Goal: Information Seeking & Learning: Find specific fact

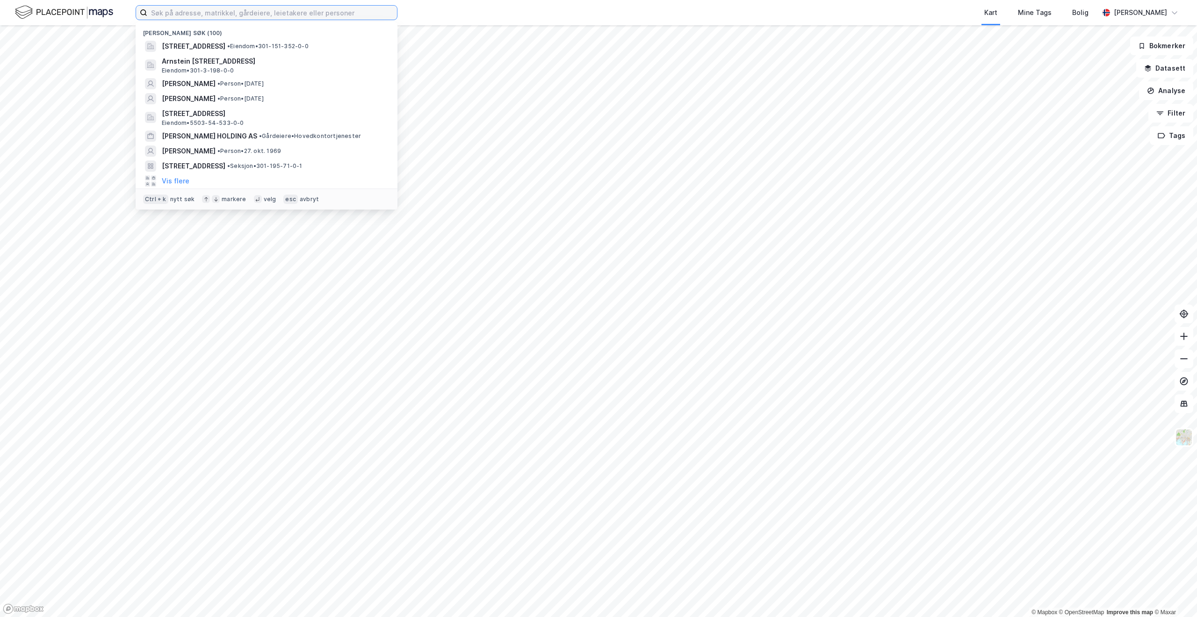
click at [179, 14] on input at bounding box center [272, 13] width 250 height 14
type input "systeminvest as"
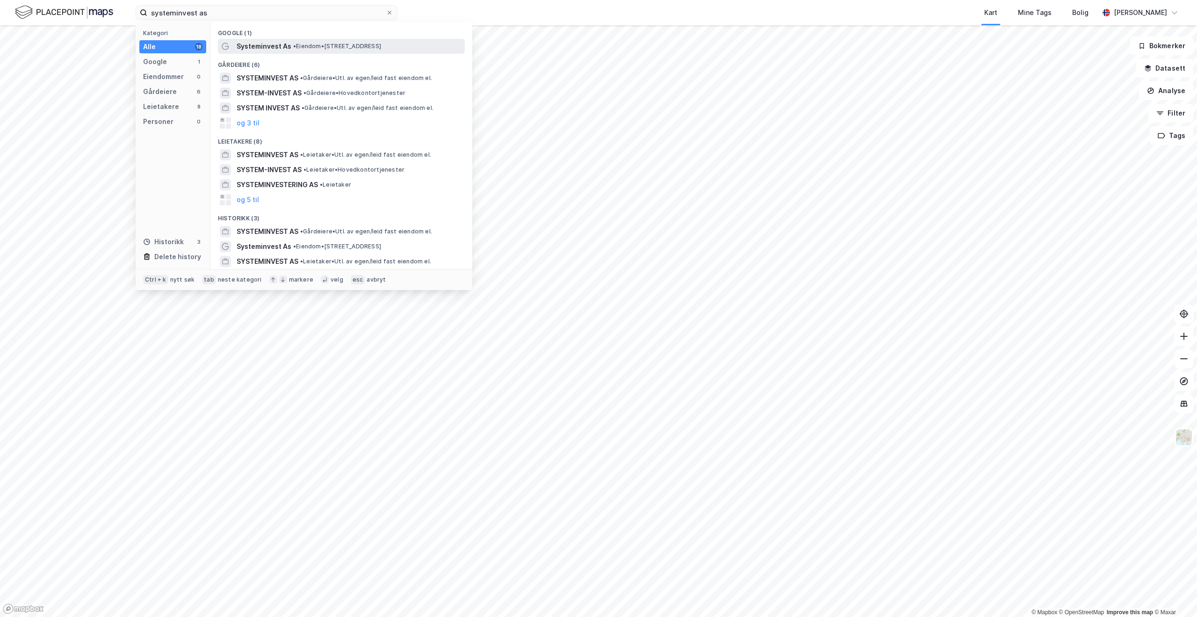
click at [268, 49] on span "Systeminvest As" at bounding box center [264, 46] width 55 height 11
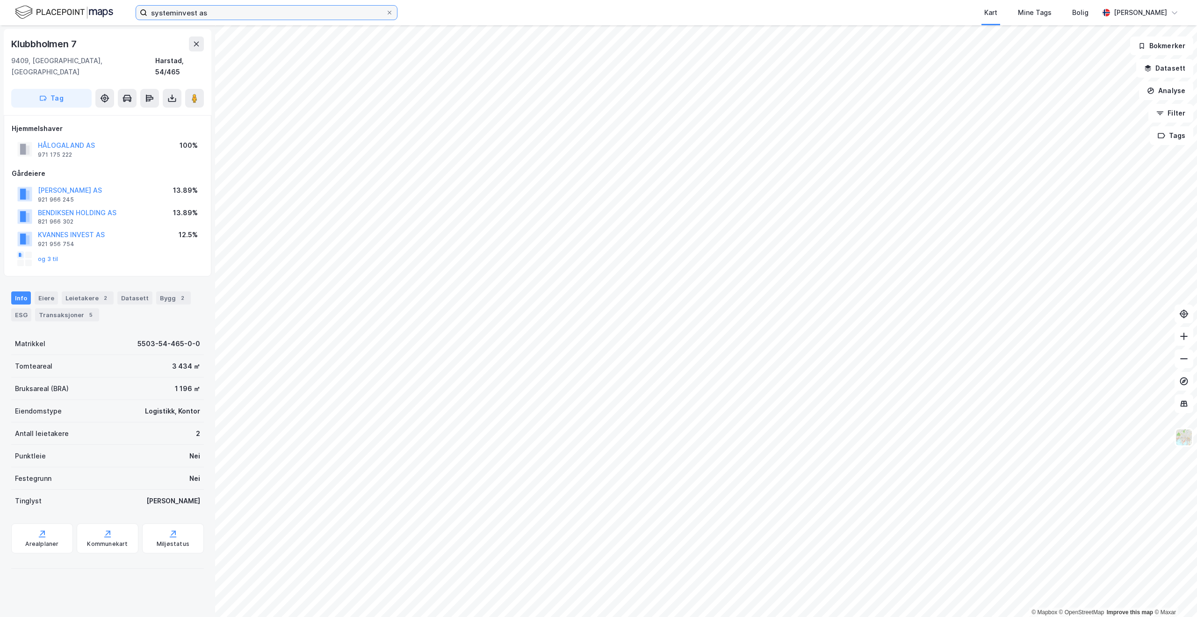
click at [220, 17] on input "systeminvest as" at bounding box center [266, 13] width 239 height 14
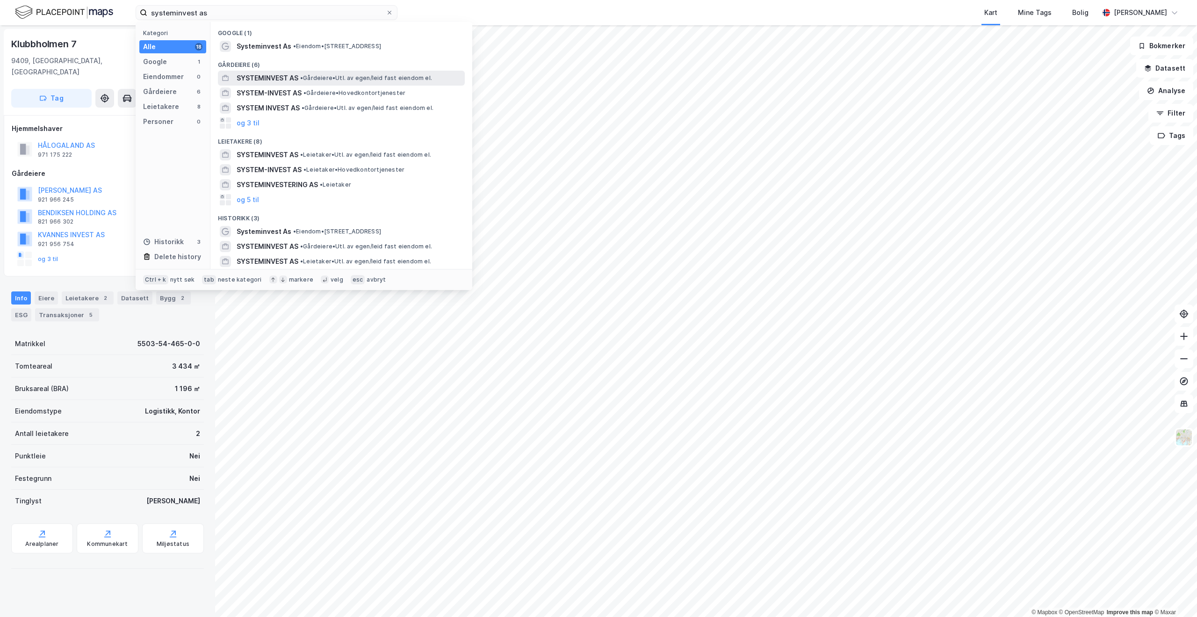
click at [261, 80] on span "SYSTEMINVEST AS" at bounding box center [268, 77] width 62 height 11
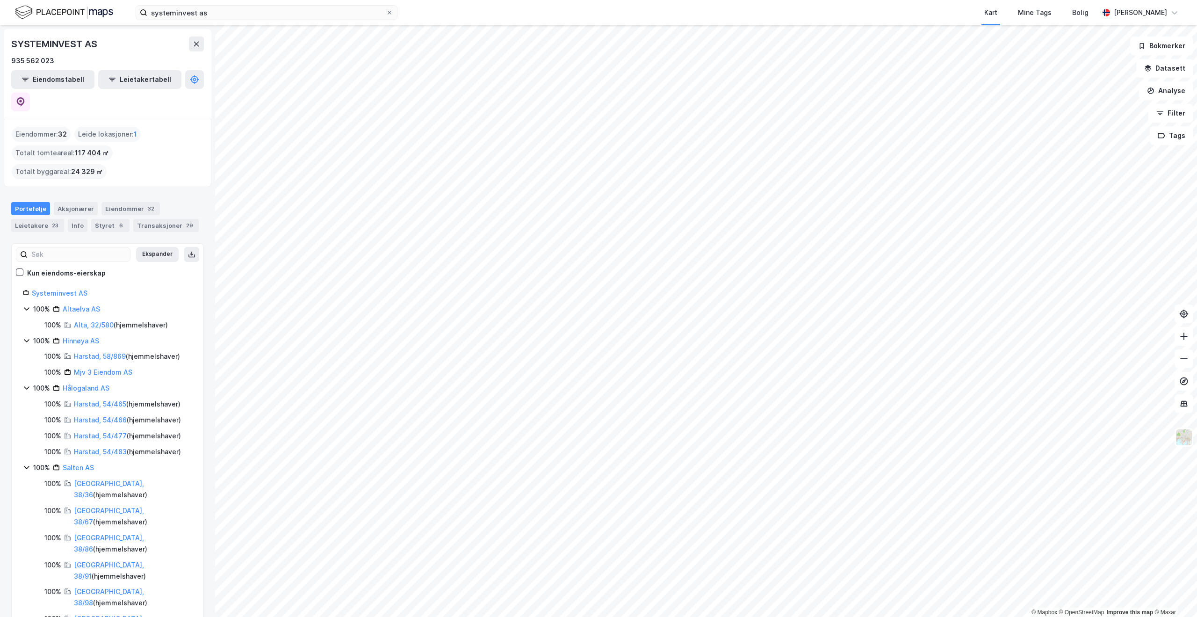
drag, startPoint x: 15, startPoint y: 111, endPoint x: 102, endPoint y: 148, distance: 95.0
click at [102, 148] on div "Eiendommer : 32 Leide lokasjoner : 1 Totalt tomteareal : 117 404 ㎡ Totalt bygga…" at bounding box center [108, 153] width 192 height 52
click at [127, 145] on div "Eiendommer : 32 Leide lokasjoner : 1 Totalt tomteareal : 117 404 ㎡ Totalt bygga…" at bounding box center [108, 153] width 192 height 52
click at [140, 129] on div "Eiendommer : 32 Leide lokasjoner : 1 Totalt tomteareal : 117 404 ㎡ Totalt bygga…" at bounding box center [108, 153] width 192 height 52
drag, startPoint x: 102, startPoint y: 150, endPoint x: 57, endPoint y: 125, distance: 51.7
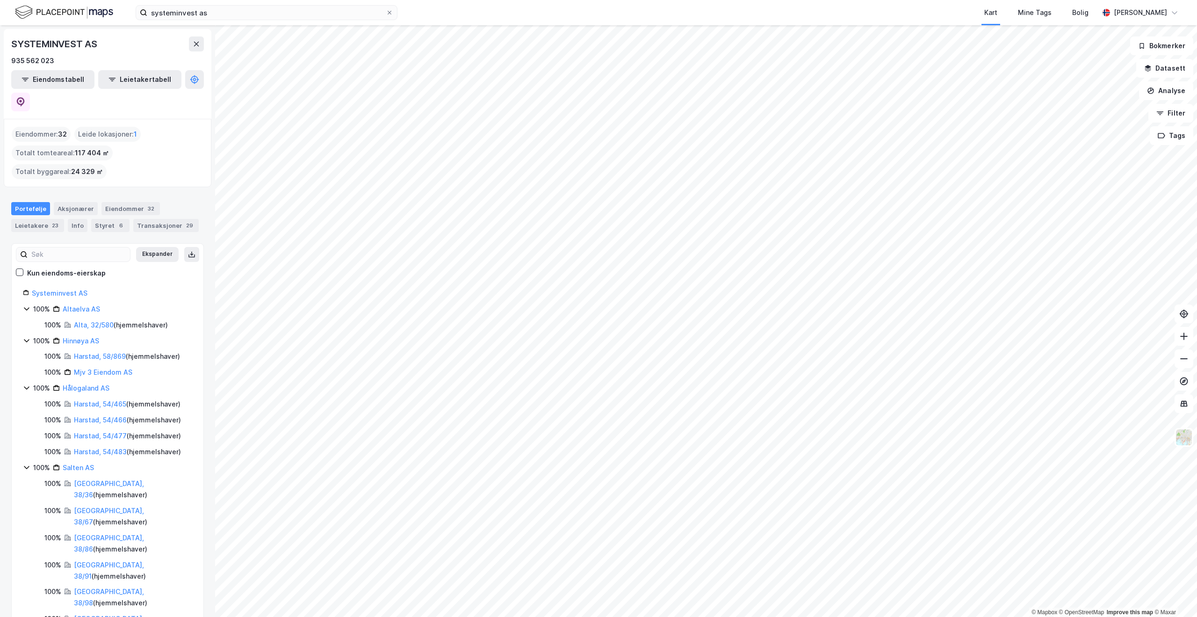
click at [58, 127] on div "Eiendommer : 32 Leide lokasjoner : 1 Totalt tomteareal : 117 404 ㎡ Totalt bygga…" at bounding box center [108, 153] width 192 height 52
drag, startPoint x: 44, startPoint y: 111, endPoint x: 36, endPoint y: 111, distance: 8.4
click at [44, 127] on div "Eiendommer : 32" at bounding box center [41, 134] width 59 height 15
drag, startPoint x: 15, startPoint y: 110, endPoint x: 101, endPoint y: 146, distance: 92.4
click at [101, 146] on div "Eiendommer : 32 Leide lokasjoner : 1 Totalt tomteareal : 117 404 ㎡ Totalt bygga…" at bounding box center [108, 153] width 192 height 52
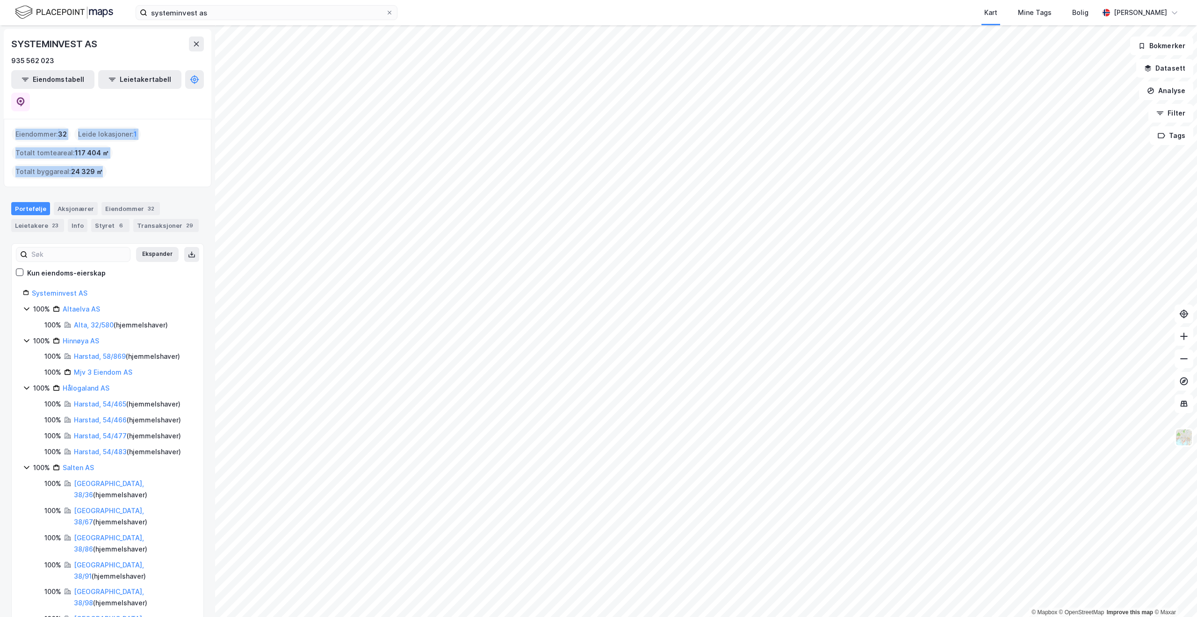
copy div "Eiendommer : 32 Leide lokasjoner : 1 Totalt tomteareal : 117 404 ㎡ Totalt bygga…"
click at [156, 128] on div "Eiendommer : 32 Leide lokasjoner : 1 Totalt tomteareal : 117 404 ㎡ Totalt bygga…" at bounding box center [108, 153] width 192 height 52
click at [102, 160] on div "Eiendommer : 32 Leide lokasjoner : 1 Totalt tomteareal : 117 404 ㎡ Totalt bygga…" at bounding box center [108, 153] width 208 height 68
click at [104, 164] on div "Totalt byggareal : 24 329 ㎡" at bounding box center [59, 171] width 95 height 15
drag, startPoint x: 101, startPoint y: 151, endPoint x: 17, endPoint y: 112, distance: 92.7
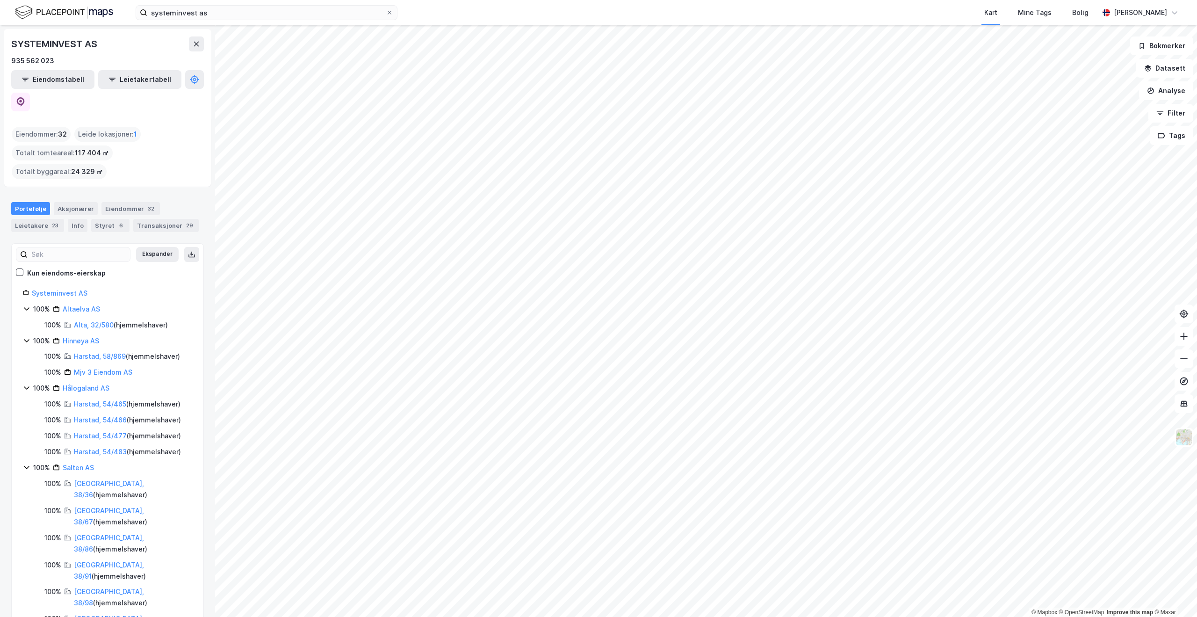
click at [17, 127] on div "Eiendommer : 32 Leide lokasjoner : 1 Totalt tomteareal : 117 404 ㎡ Totalt bygga…" at bounding box center [108, 153] width 192 height 52
copy div "Eiendommer : 32 Leide lokasjoner : 1 Totalt tomteareal : 117 404 ㎡ Totalt bygga…"
click at [124, 144] on div "Eiendommer : 32 Leide lokasjoner : 1 Totalt tomteareal : 117 404 ㎡ Totalt bygga…" at bounding box center [108, 153] width 192 height 52
drag, startPoint x: 100, startPoint y: 150, endPoint x: 70, endPoint y: 150, distance: 29.5
click at [71, 166] on span "24 329 ㎡" at bounding box center [87, 171] width 32 height 11
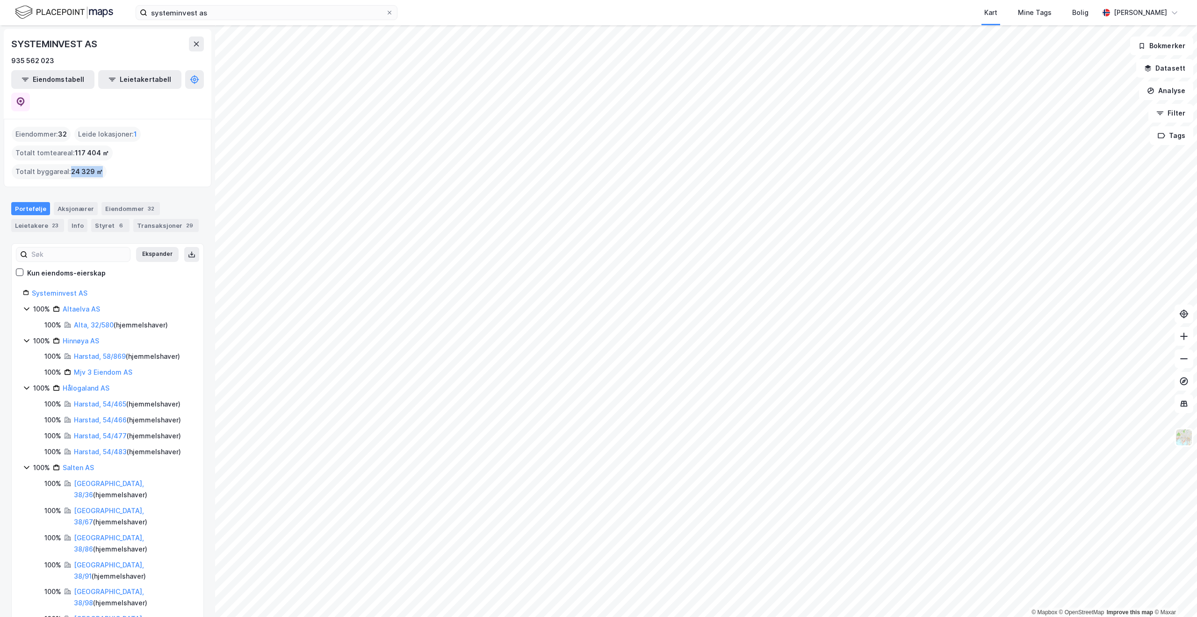
copy span "24 329 ㎡"
